Goal: Information Seeking & Learning: Learn about a topic

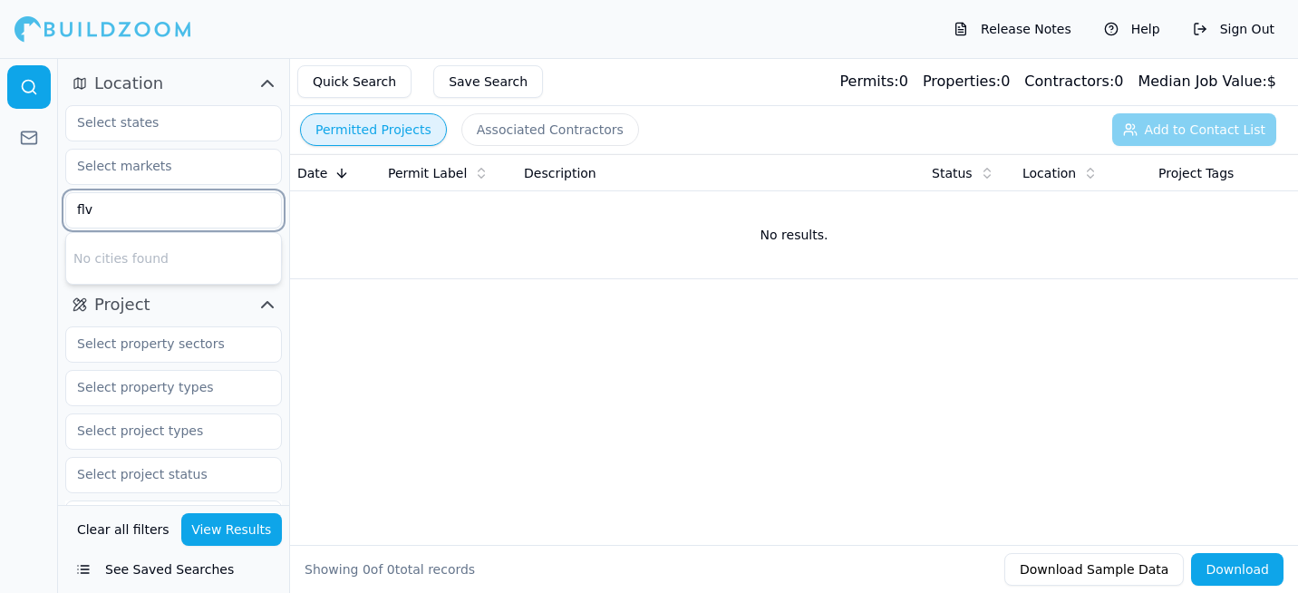
drag, startPoint x: 126, startPoint y: 216, endPoint x: 24, endPoint y: 207, distance: 102.9
click at [24, 208] on div "Location flv No cities found Project Select project recency Contractor 1 × MF7 …" at bounding box center [649, 325] width 1298 height 535
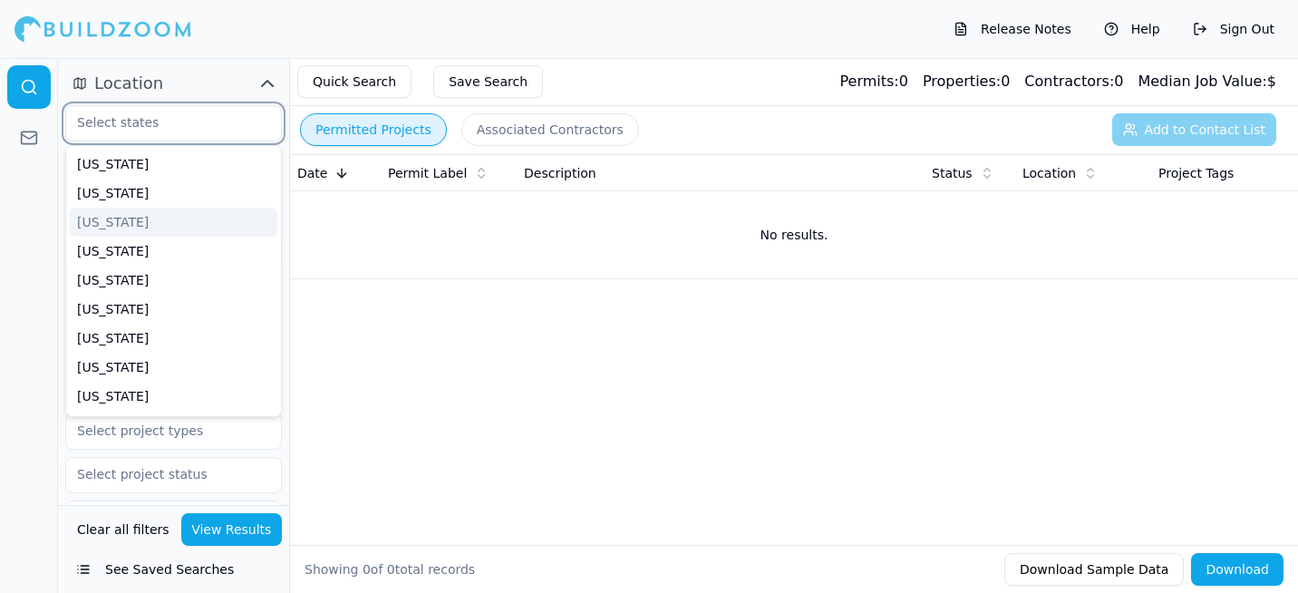
click at [95, 113] on input "text" at bounding box center [162, 122] width 192 height 33
type input "f"
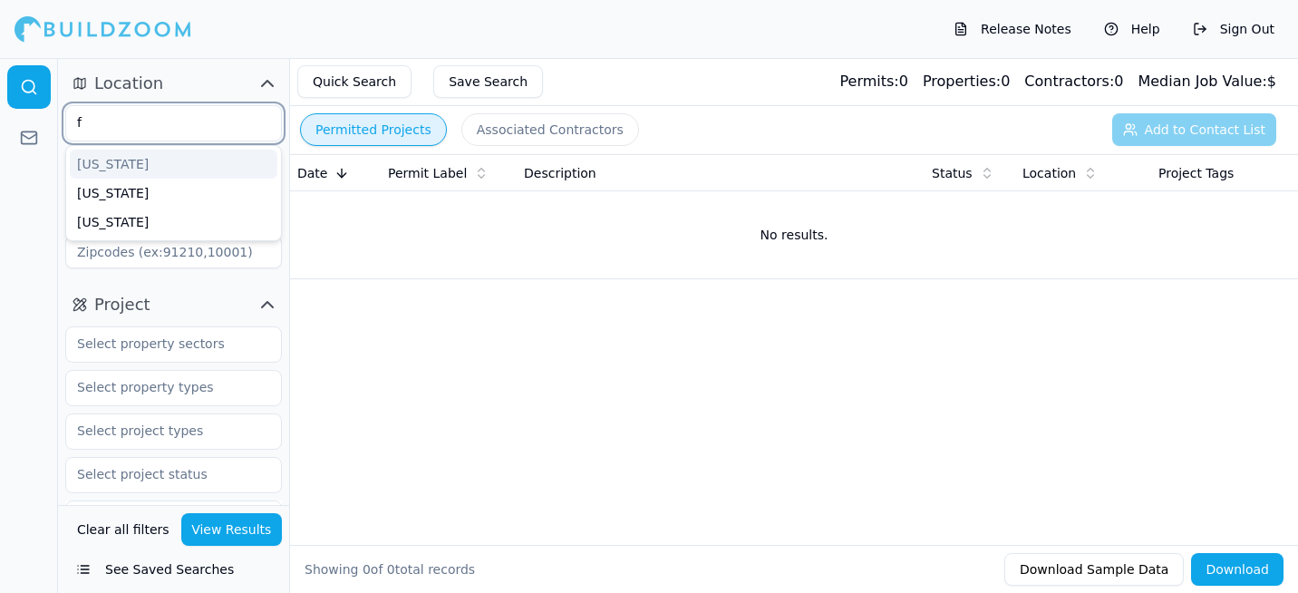
click at [127, 166] on div "[US_STATE]" at bounding box center [174, 164] width 208 height 29
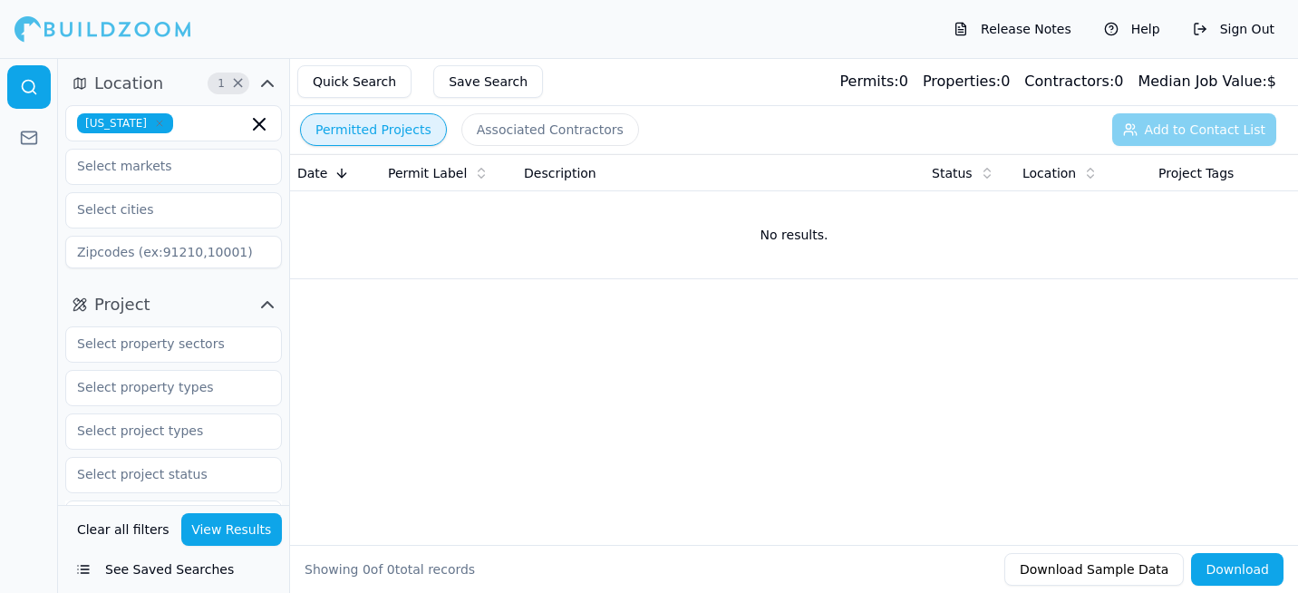
click at [375, 345] on div "Date Permit Label Description Status Location Project Tags No results." at bounding box center [794, 320] width 1008 height 333
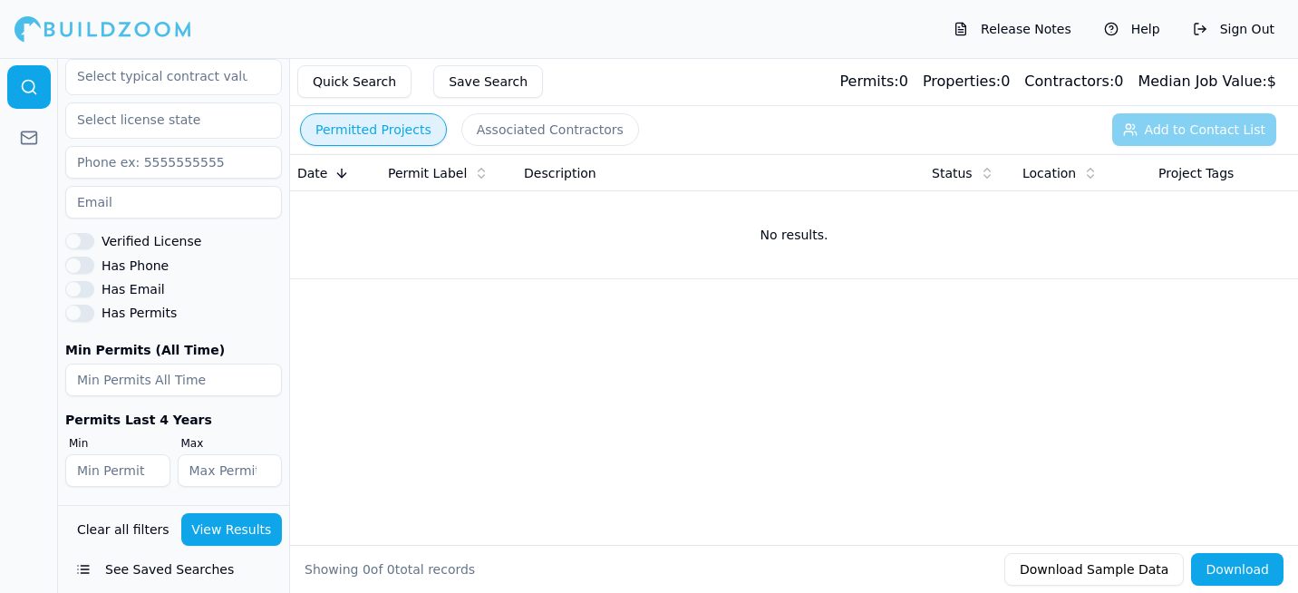
scroll to position [791, 0]
click at [228, 540] on button "View Results" at bounding box center [232, 529] width 102 height 33
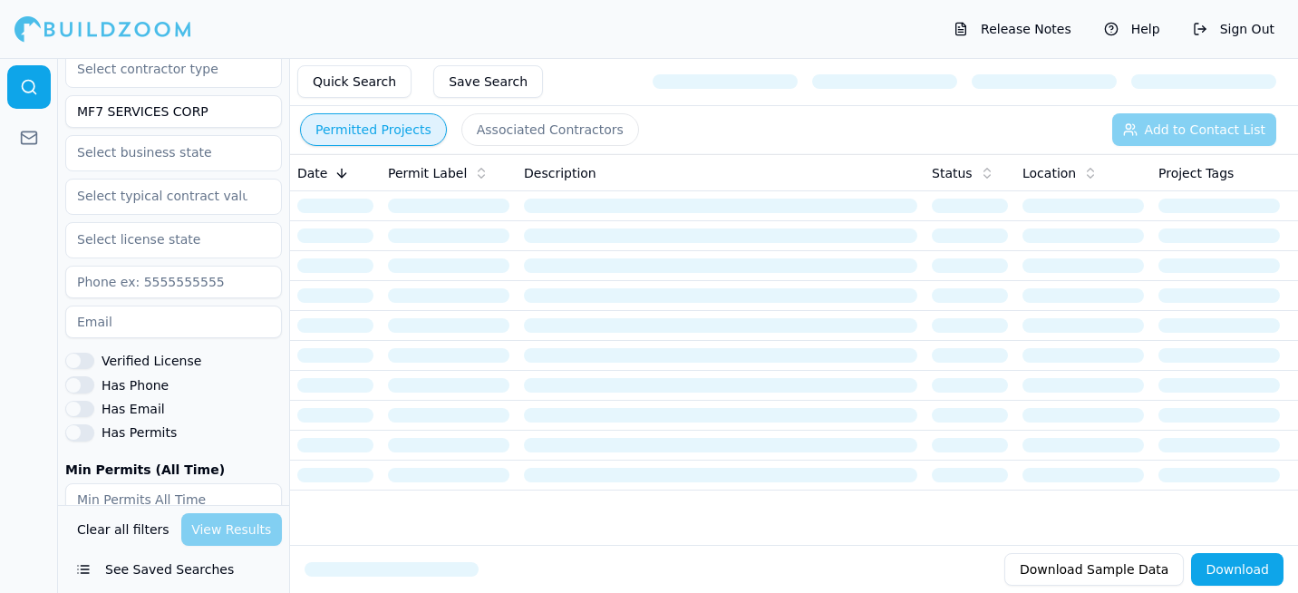
scroll to position [609, 0]
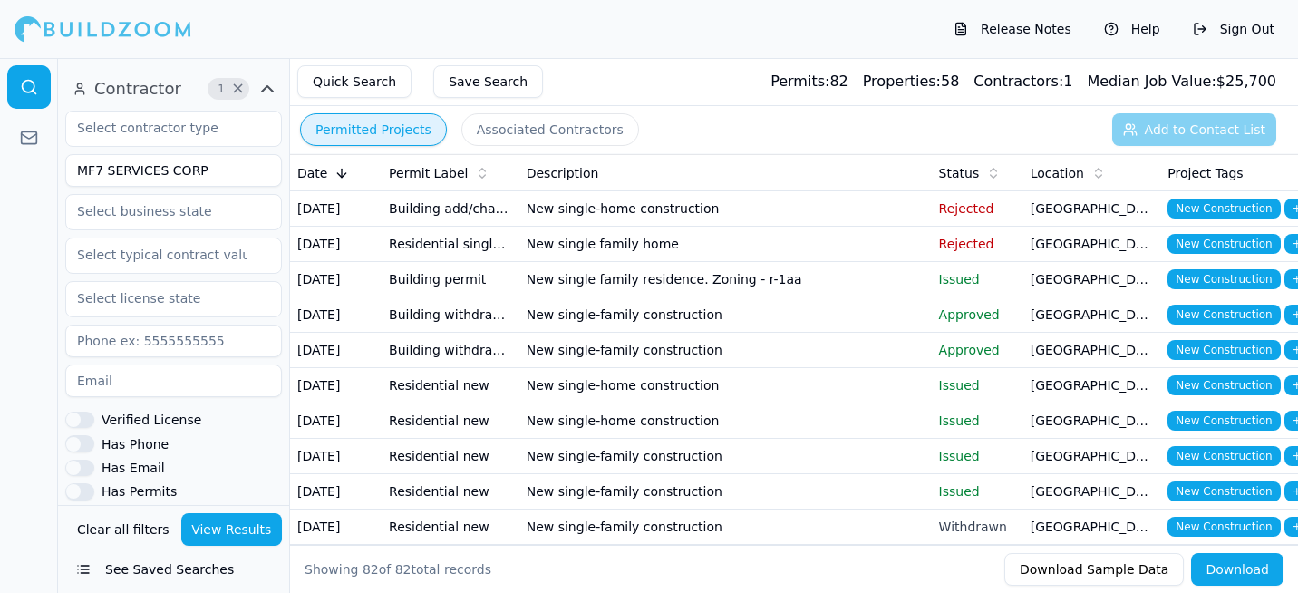
click at [80, 484] on button "Has Permits" at bounding box center [79, 491] width 29 height 16
click at [229, 539] on button "View Results" at bounding box center [232, 529] width 102 height 33
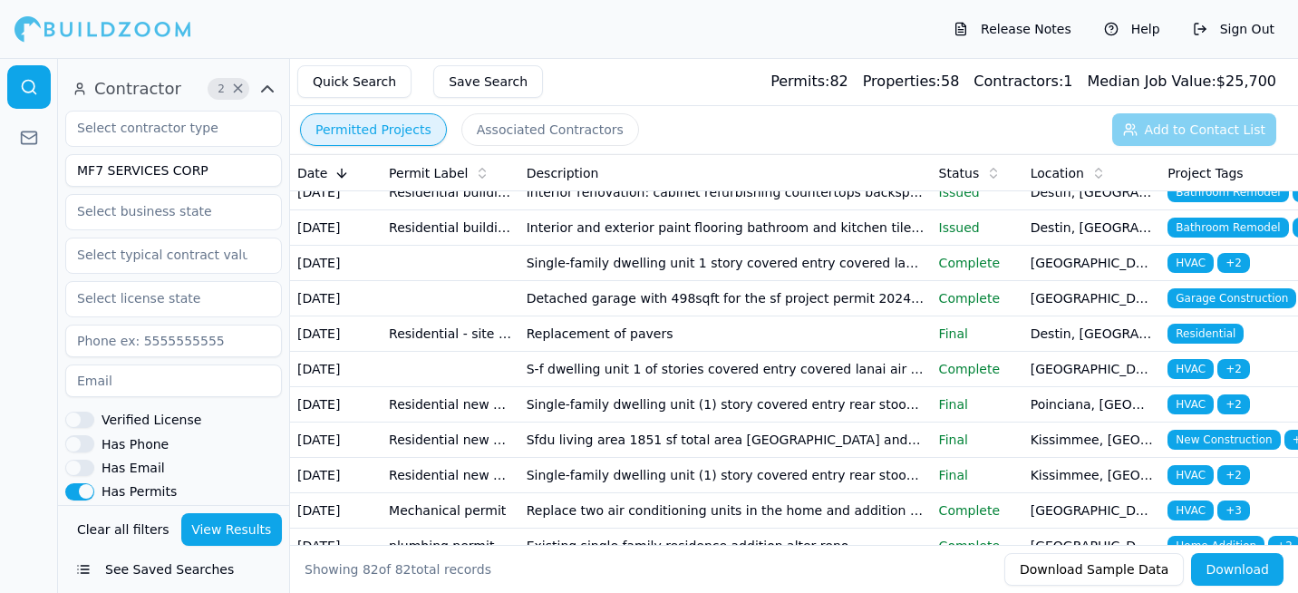
scroll to position [544, 0]
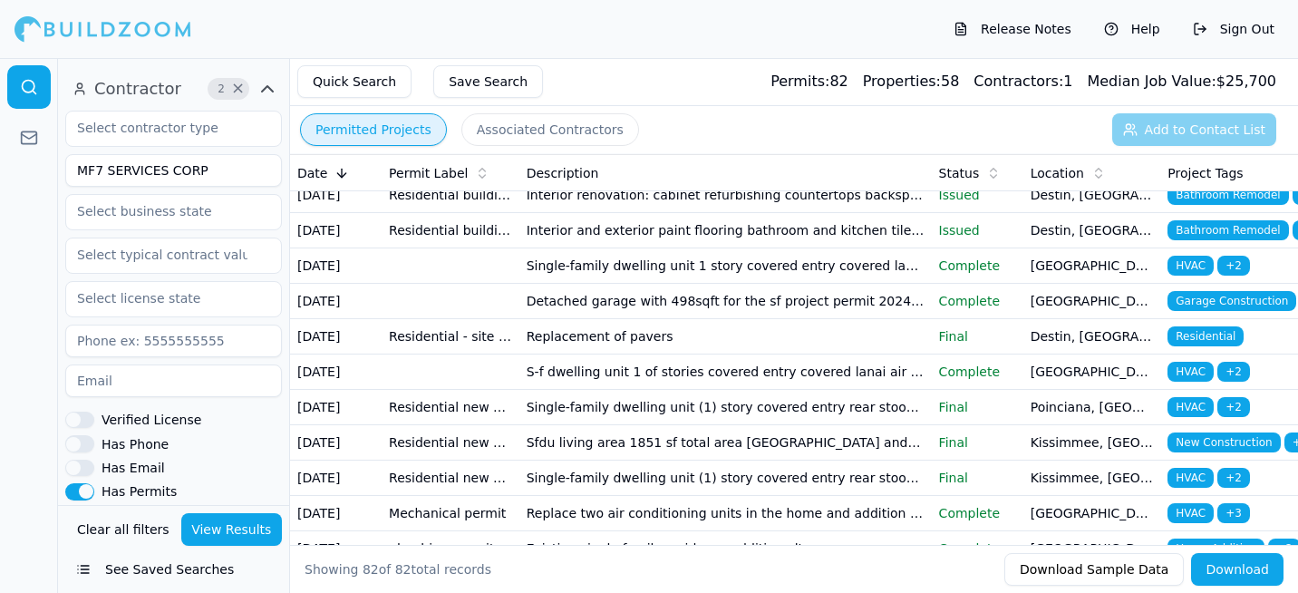
drag, startPoint x: 567, startPoint y: 306, endPoint x: 633, endPoint y: 404, distance: 118.2
click at [633, 213] on td "Interior renovation: cabinet refurbishing countertops backsplash flooring bathr…" at bounding box center [726, 195] width 413 height 35
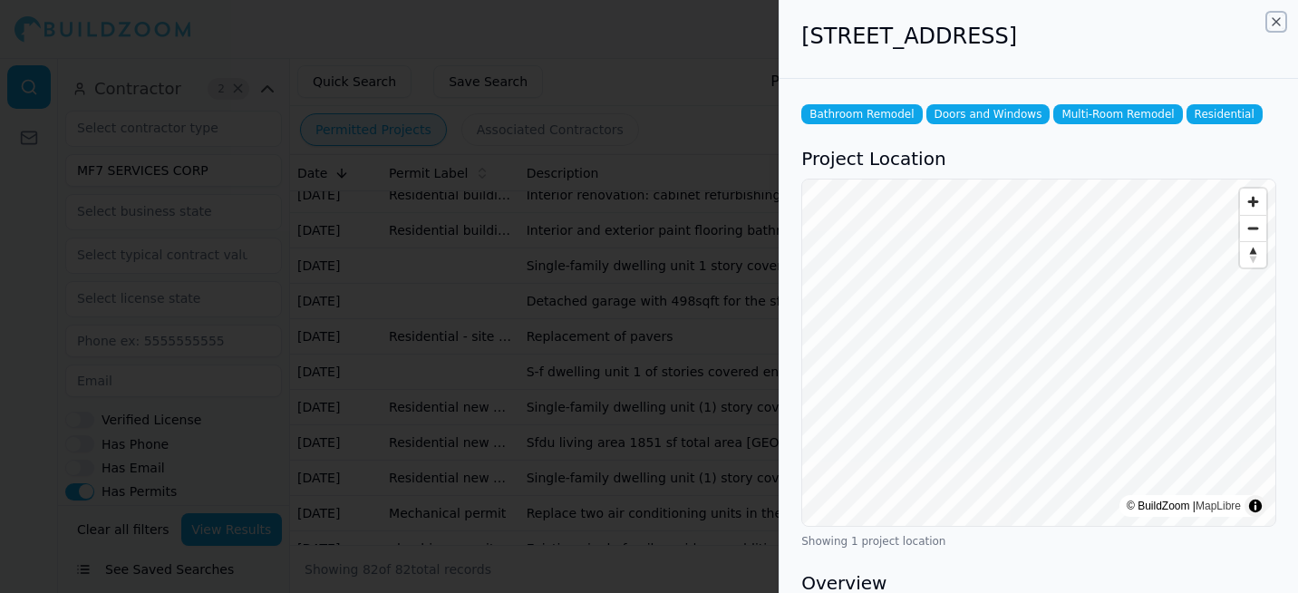
click at [1275, 19] on icon "button" at bounding box center [1276, 22] width 15 height 15
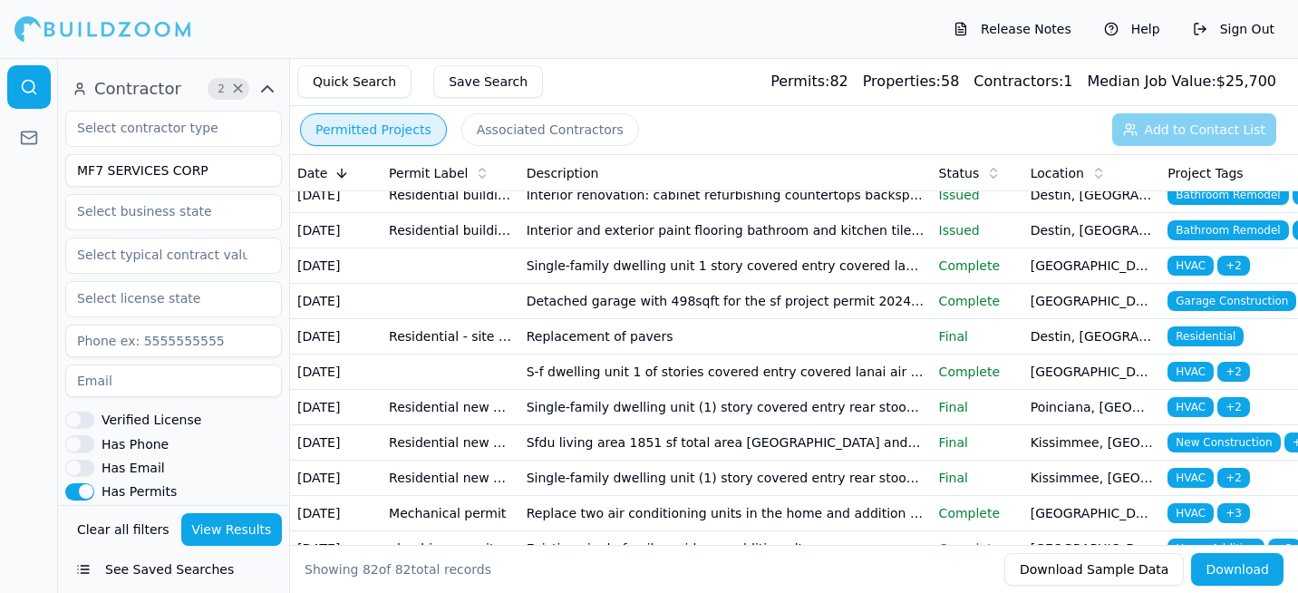
click at [1201, 63] on span "New Construction" at bounding box center [1224, 54] width 112 height 20
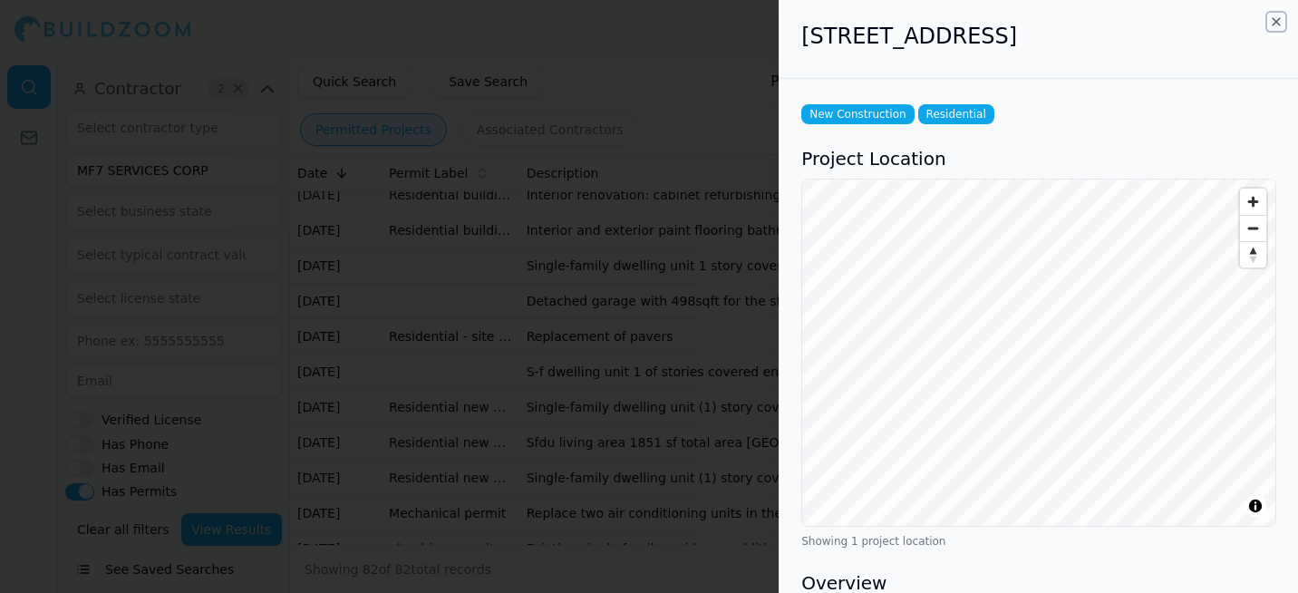
click at [1281, 15] on icon "button" at bounding box center [1276, 22] width 15 height 15
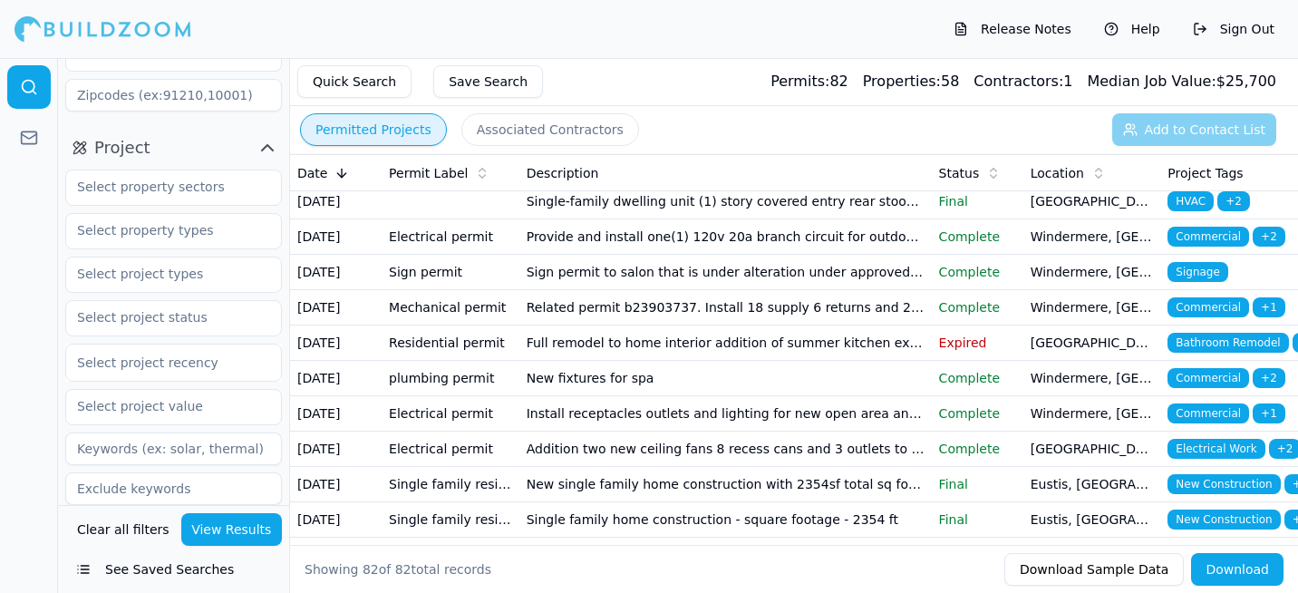
scroll to position [156, 0]
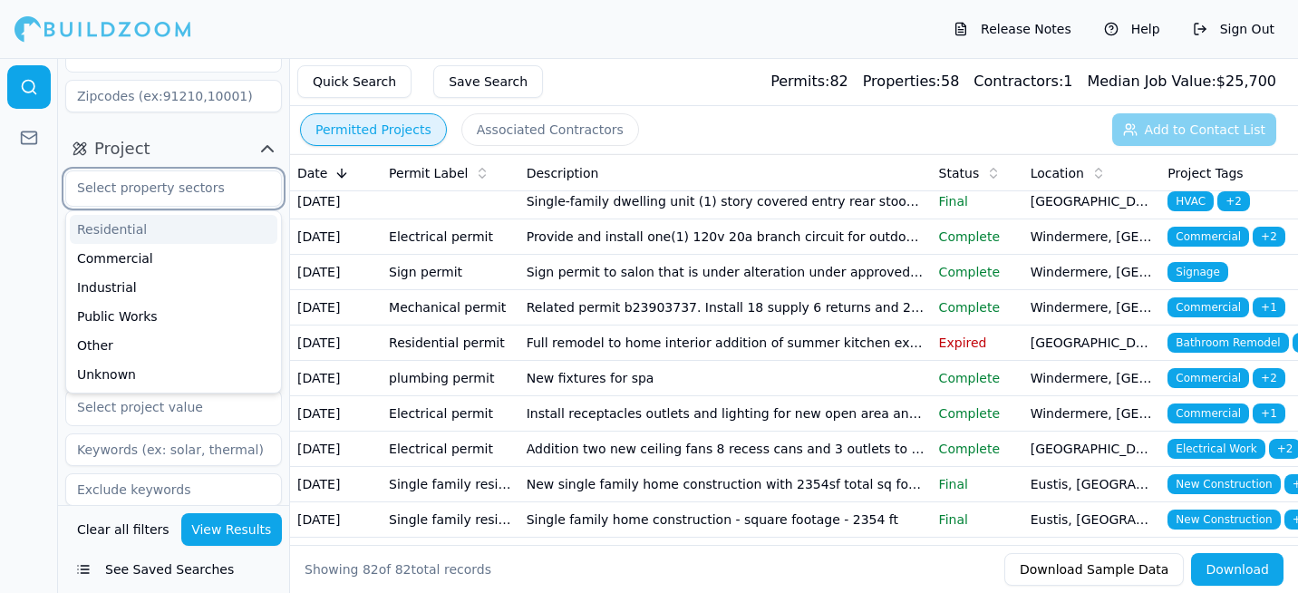
click at [191, 182] on input "text" at bounding box center [162, 187] width 192 height 33
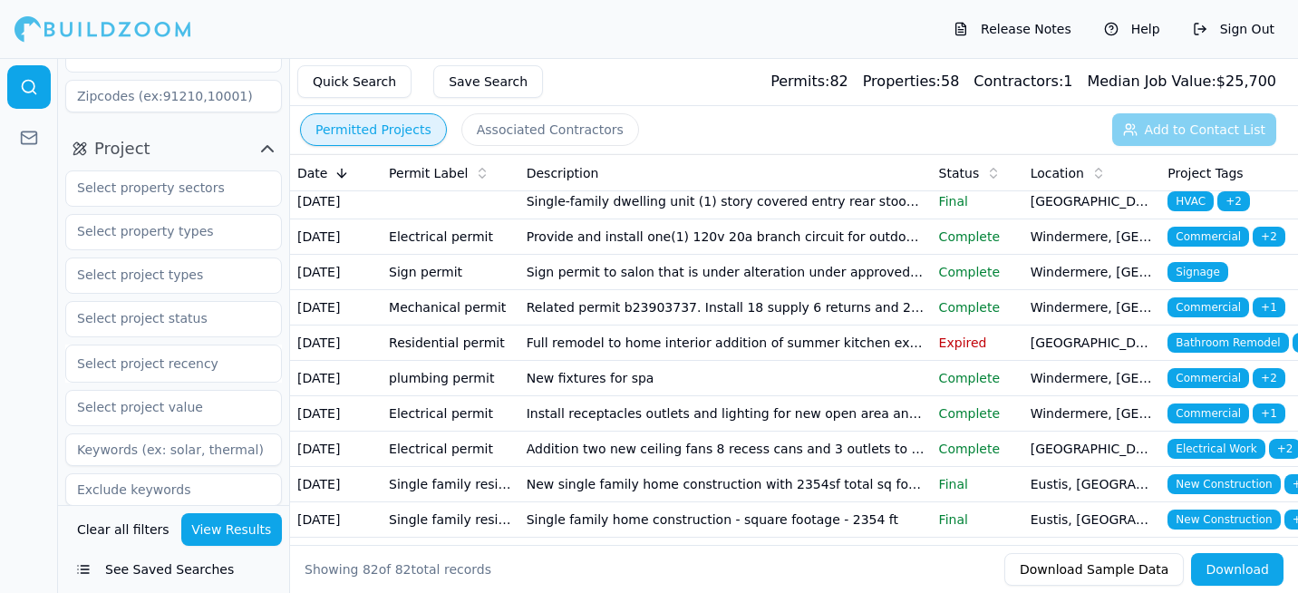
click at [24, 276] on div at bounding box center [29, 325] width 58 height 535
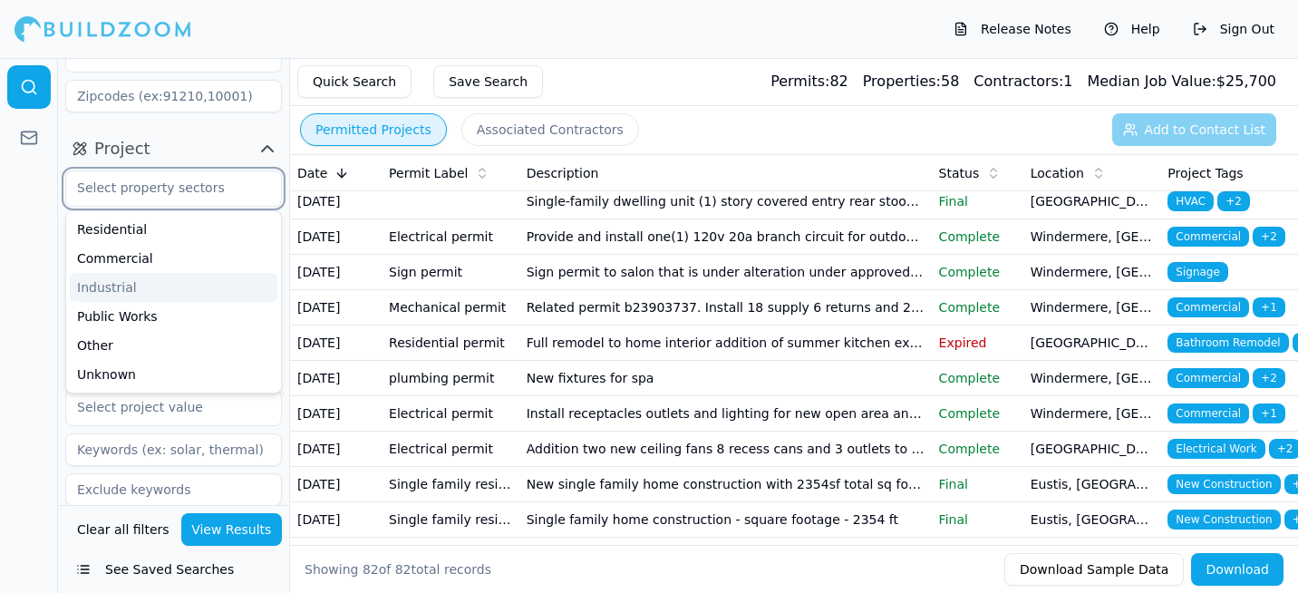
click at [129, 189] on input "text" at bounding box center [162, 187] width 192 height 33
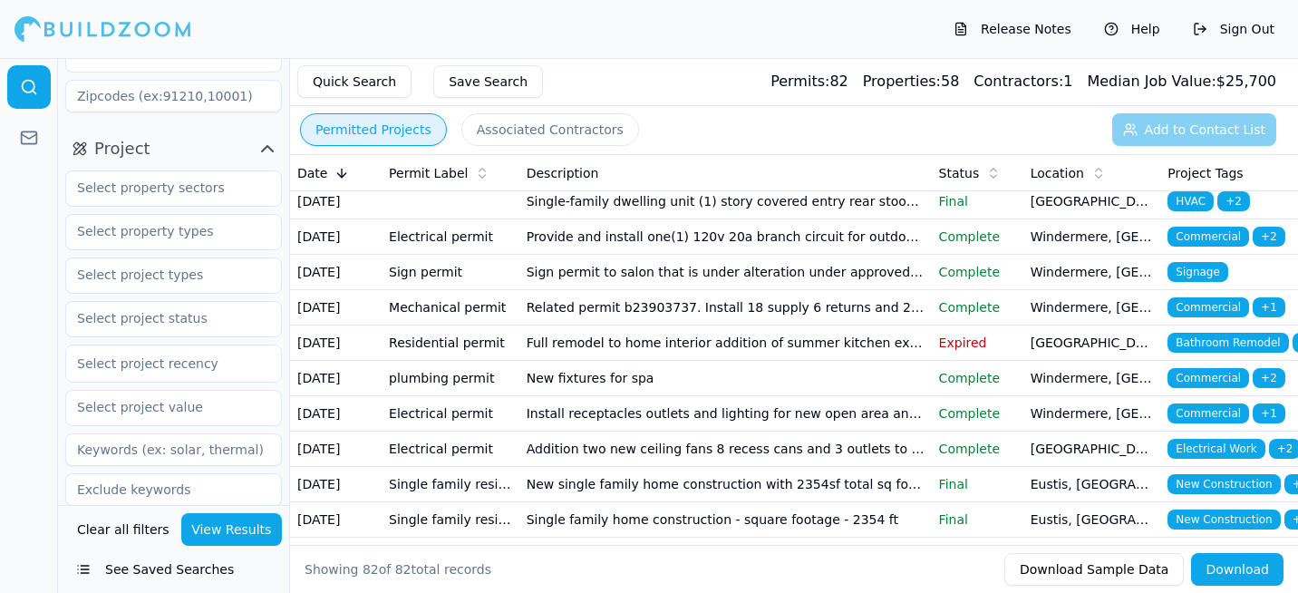
click at [45, 232] on div at bounding box center [29, 325] width 58 height 535
click at [124, 227] on input "text" at bounding box center [162, 231] width 192 height 33
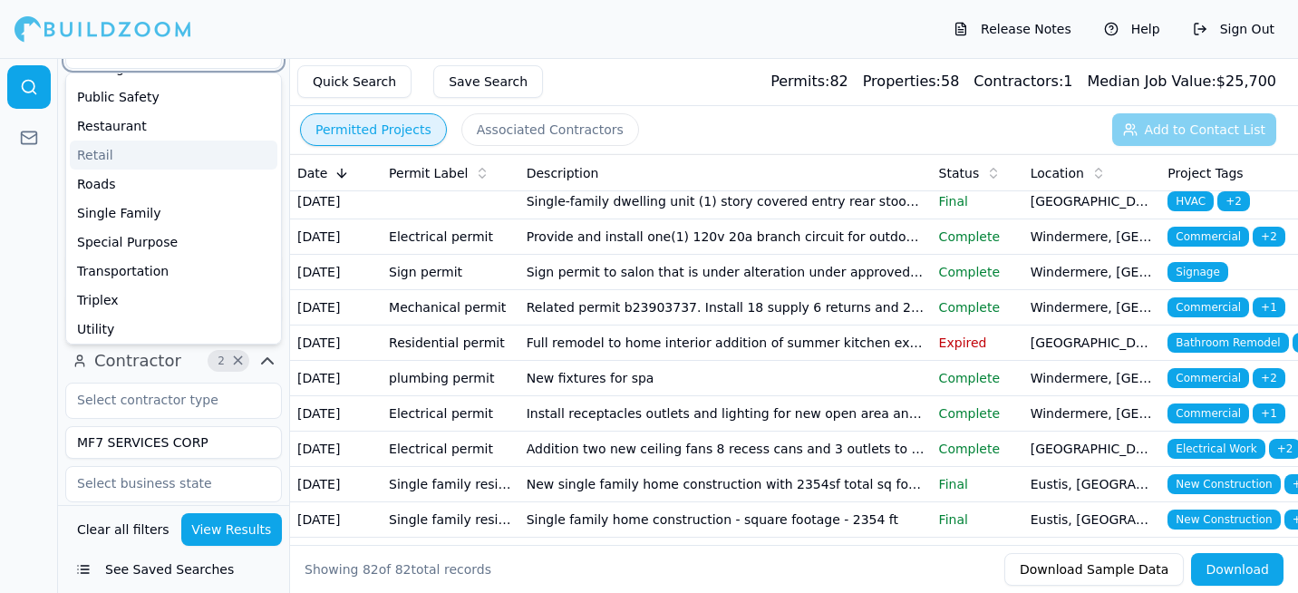
scroll to position [491, 0]
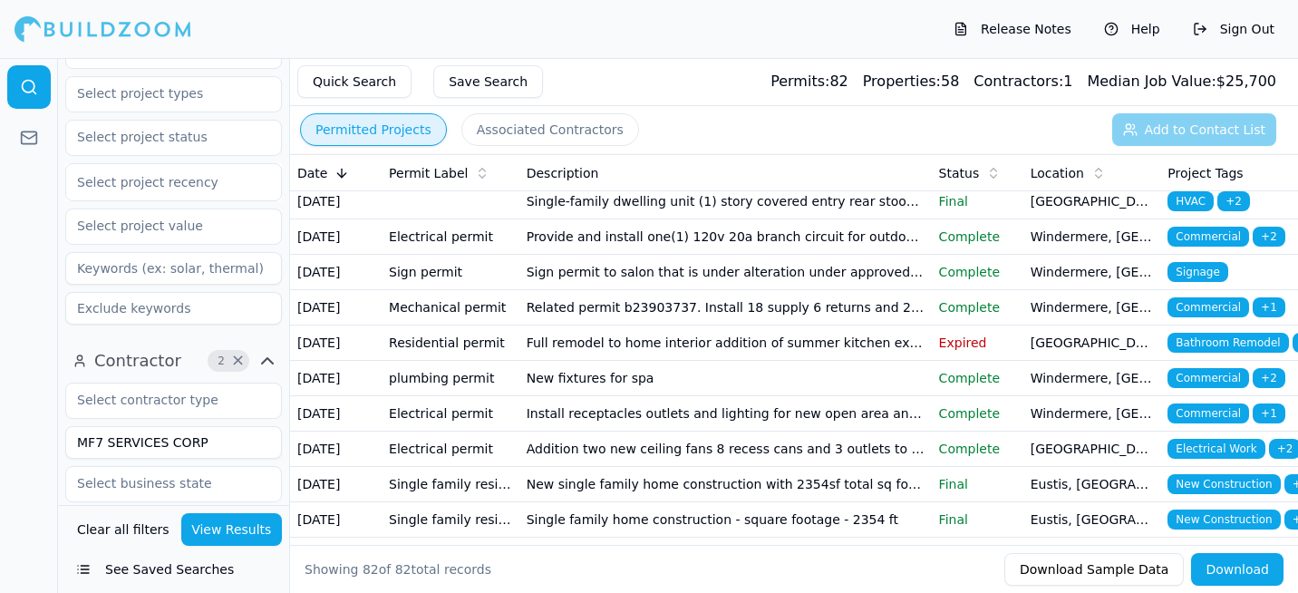
click at [0, 305] on html "Release Notes Help Sign Out Location 1 × [US_STATE] Project Select project rece…" at bounding box center [649, 296] width 1298 height 593
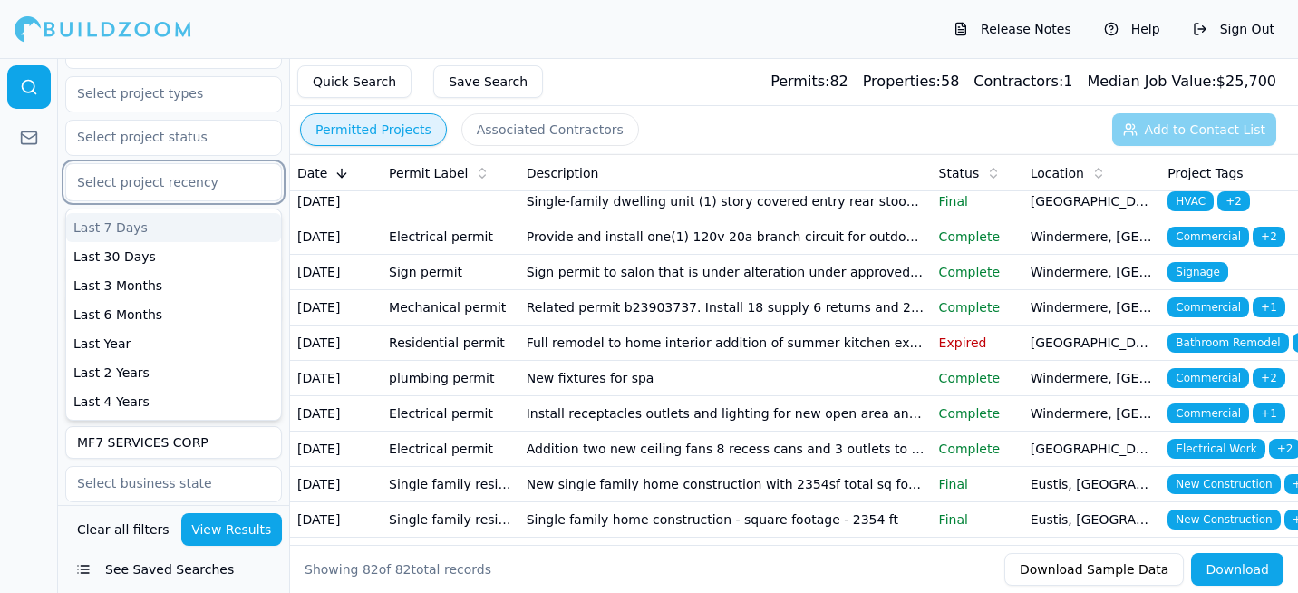
click at [158, 190] on div at bounding box center [173, 182] width 193 height 18
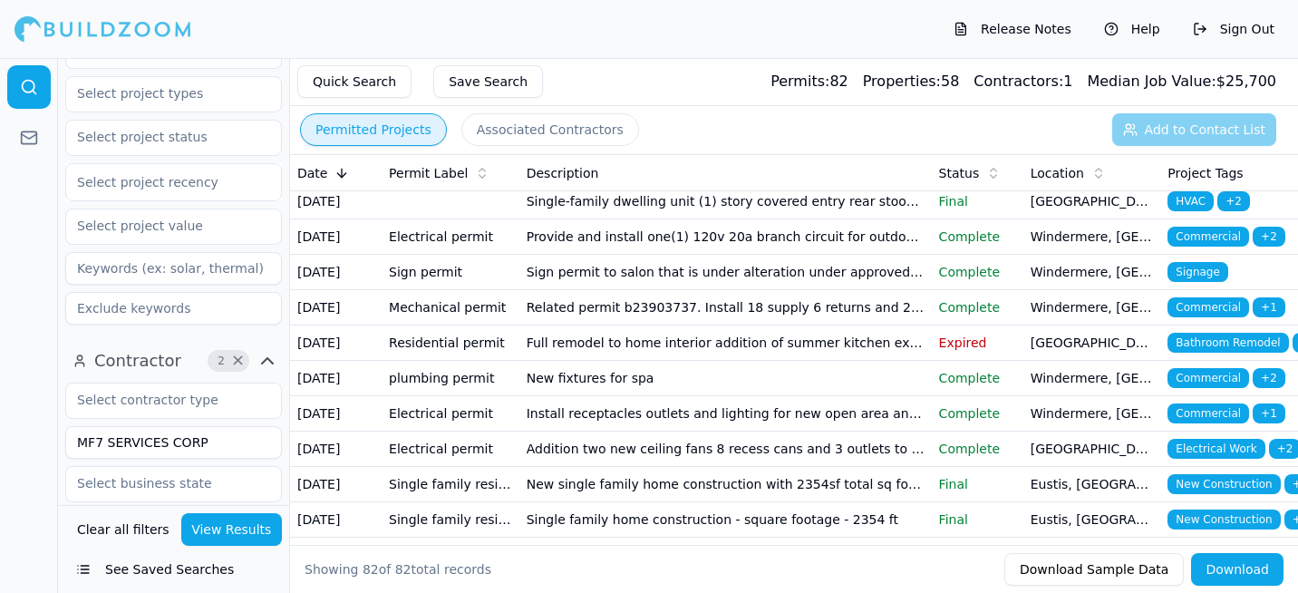
click at [0, 236] on html "Release Notes Help Sign Out Location 1 × [US_STATE] Project Select project rece…" at bounding box center [649, 296] width 1298 height 593
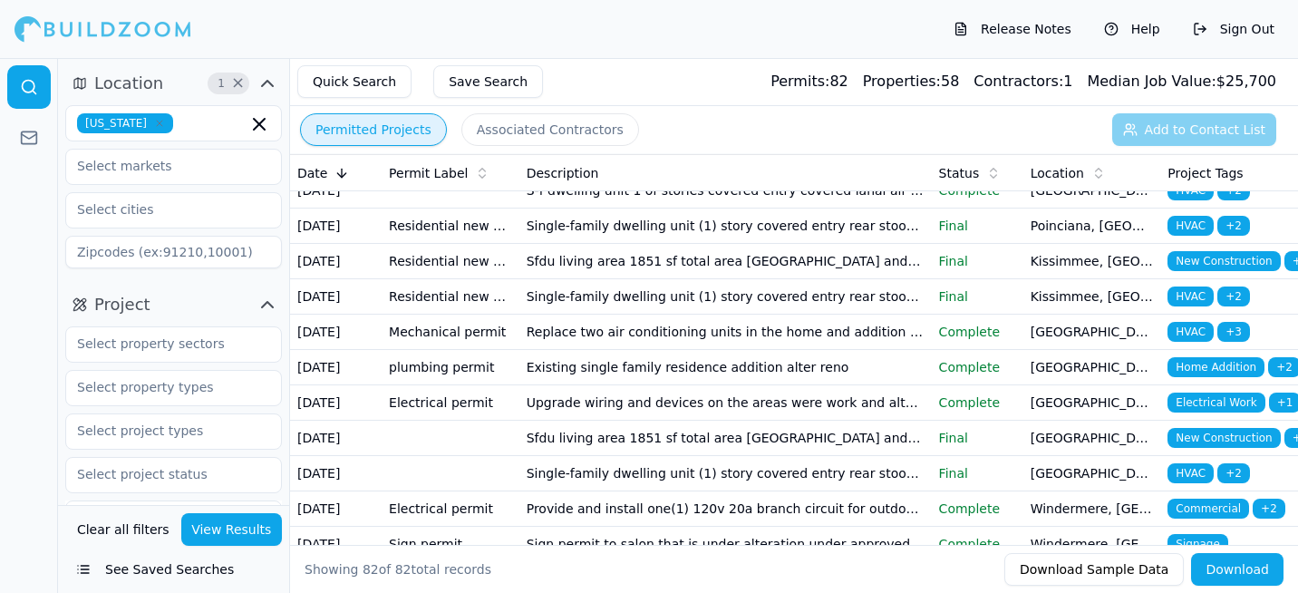
scroll to position [725, 0]
click at [528, 32] on td "Interior renovation: cabinet refurbishing countertops backsplash flooring bathr…" at bounding box center [726, 13] width 413 height 35
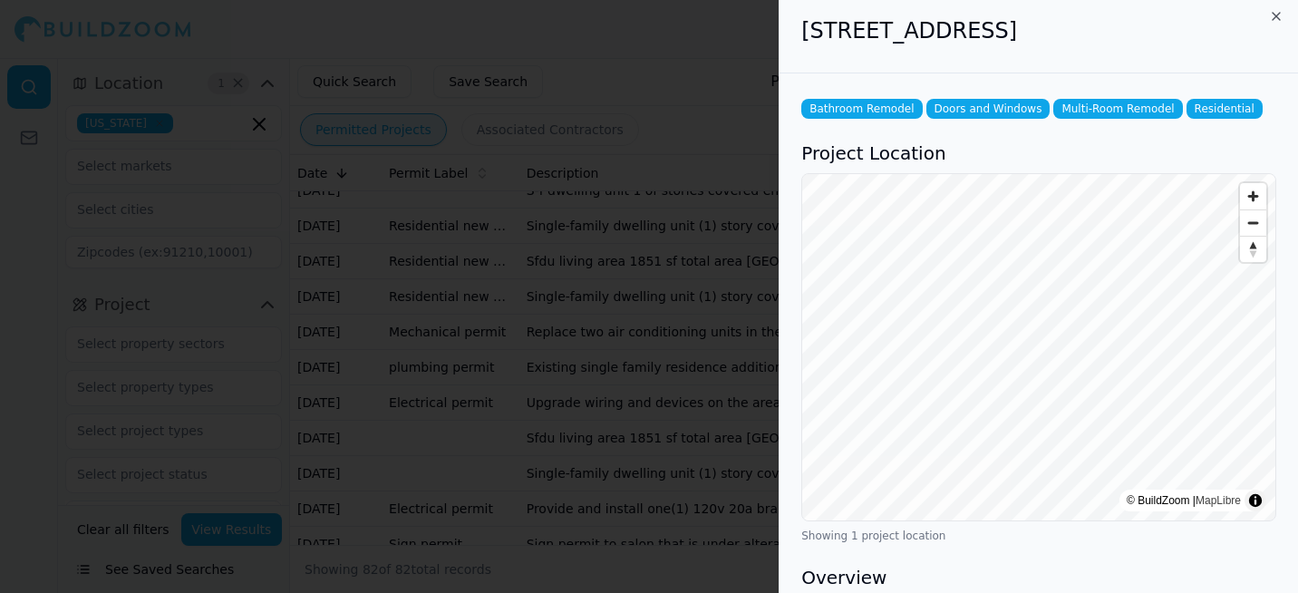
scroll to position [0, 0]
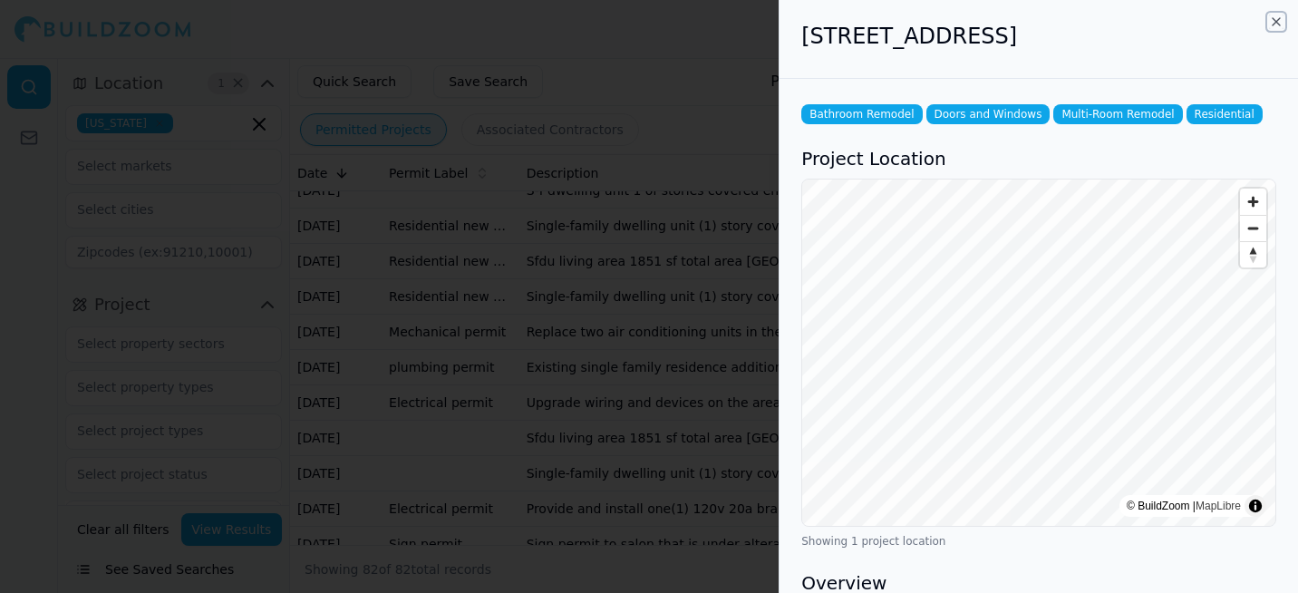
click at [1272, 20] on icon "button" at bounding box center [1276, 22] width 15 height 15
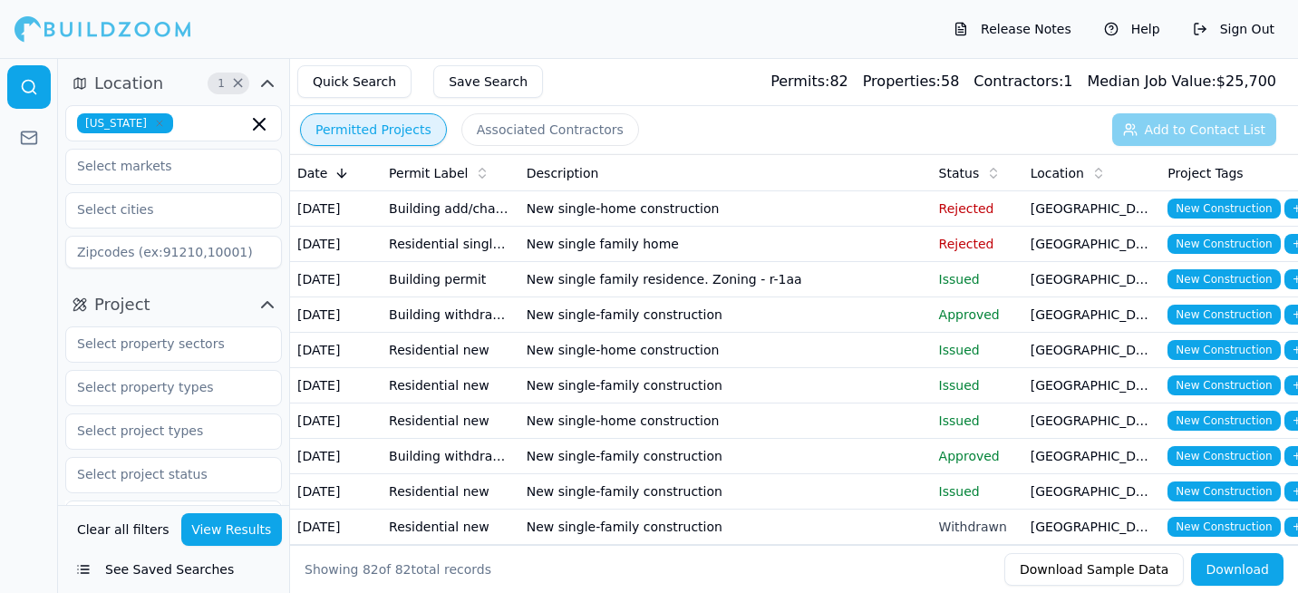
click at [1058, 180] on span "Location" at bounding box center [1057, 173] width 53 height 18
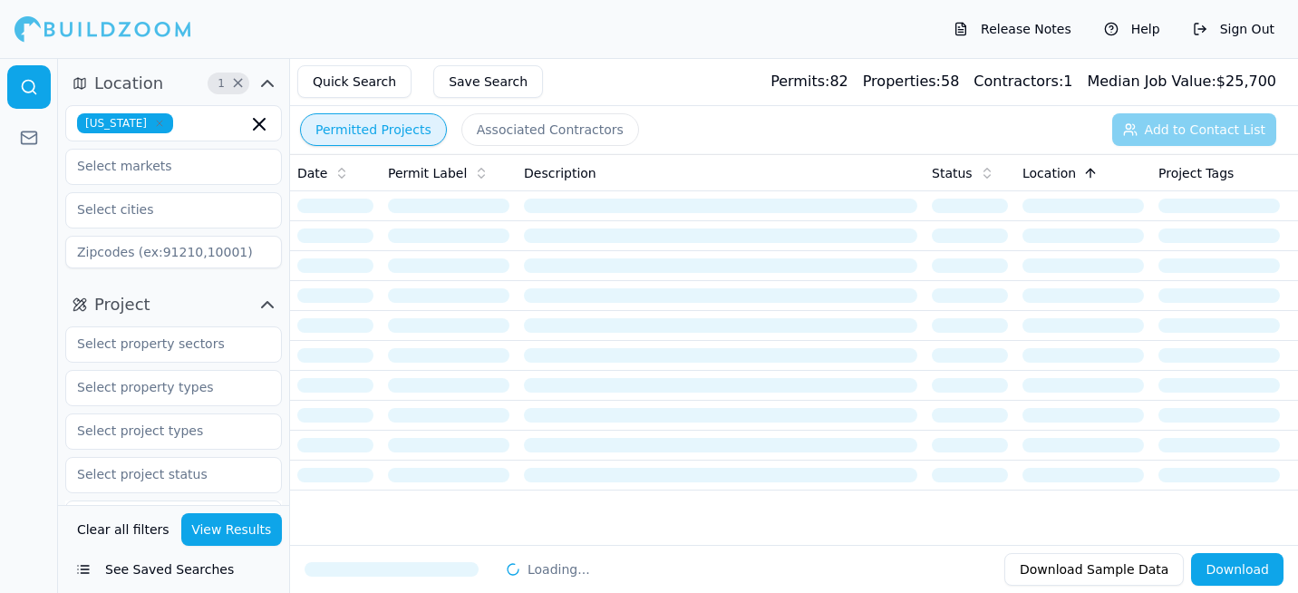
click at [1058, 180] on span "Location" at bounding box center [1049, 173] width 53 height 18
click at [962, 162] on th "Status" at bounding box center [970, 173] width 91 height 36
click at [147, 81] on span "Location" at bounding box center [128, 83] width 69 height 25
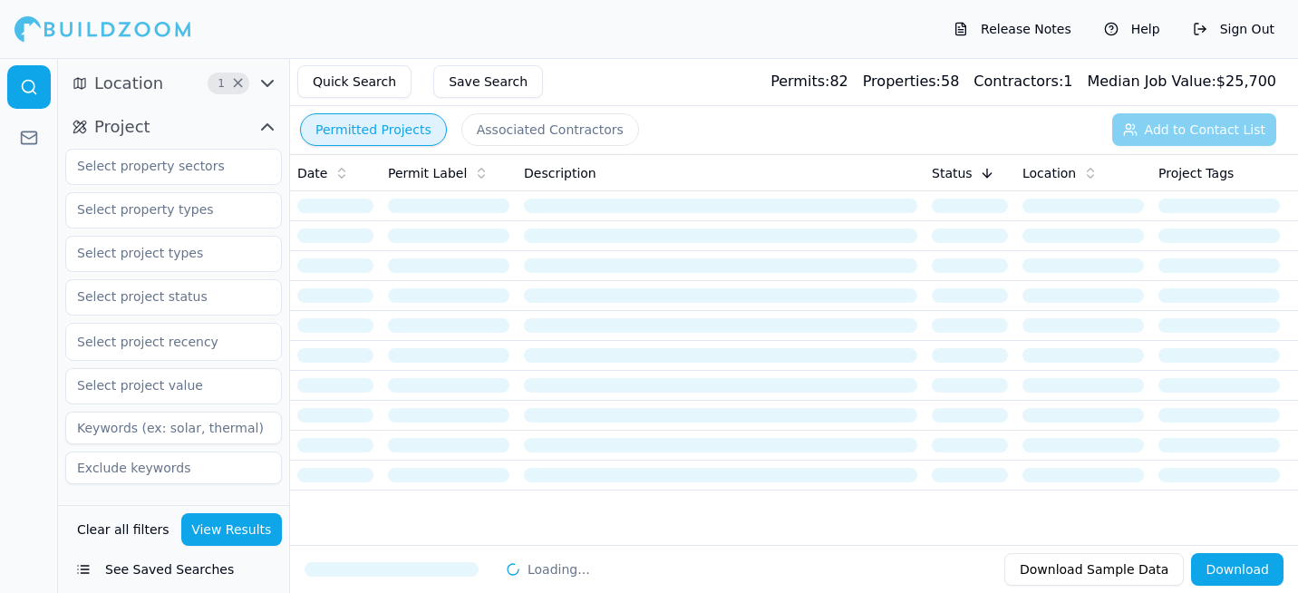
click at [266, 126] on icon "button" at bounding box center [267, 126] width 11 height 5
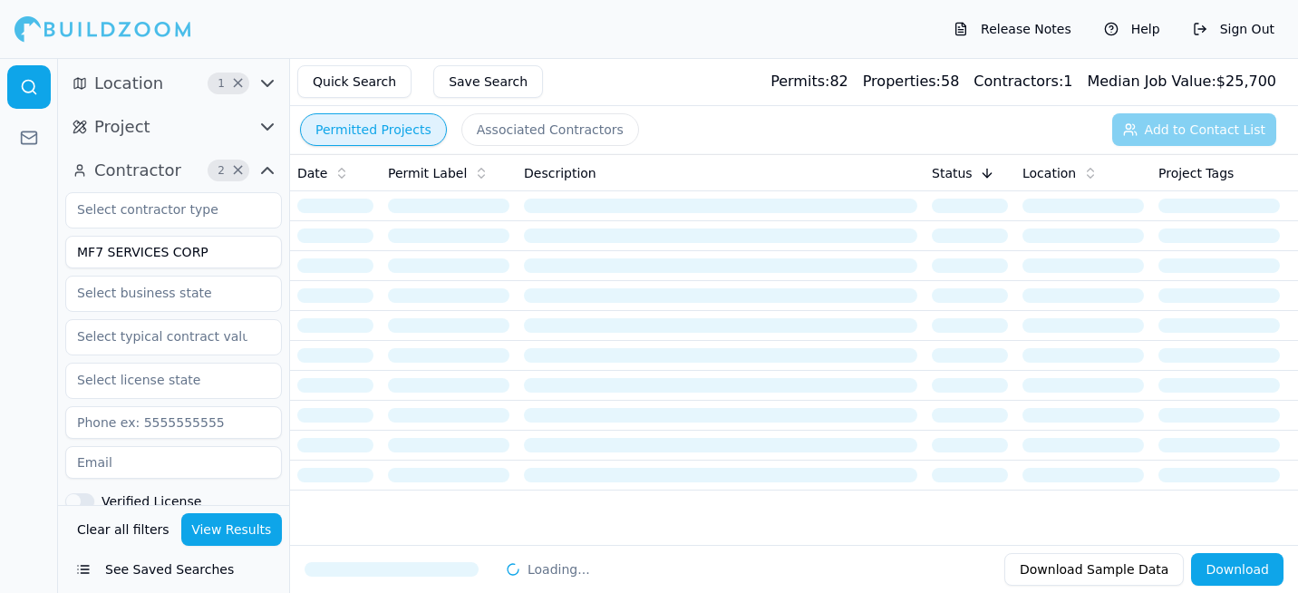
click at [267, 171] on icon "button" at bounding box center [268, 171] width 22 height 22
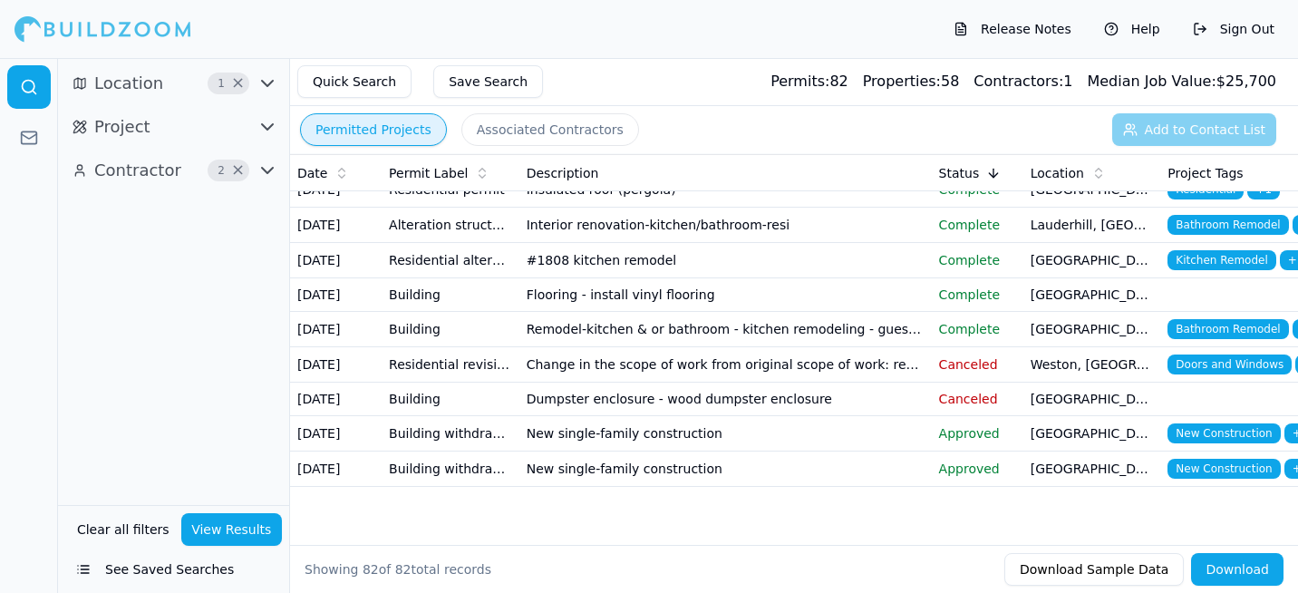
scroll to position [3355, 0]
